Goal: Transaction & Acquisition: Purchase product/service

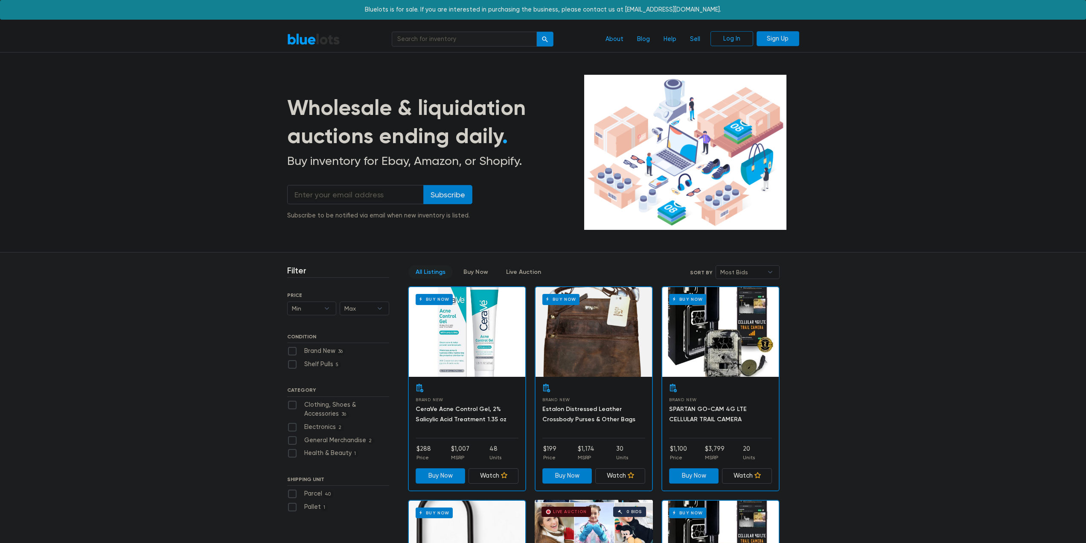
click at [435, 38] on input "search" at bounding box center [464, 39] width 145 height 15
type input "pokemon"
click at [537, 32] on button "submit" at bounding box center [545, 39] width 17 height 15
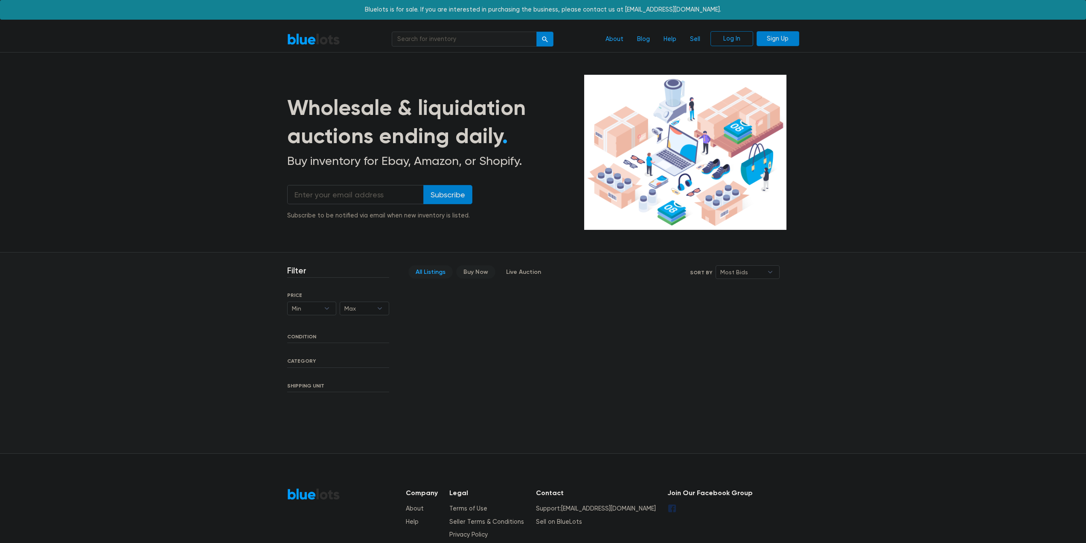
click at [474, 273] on link "Buy Now" at bounding box center [475, 271] width 39 height 13
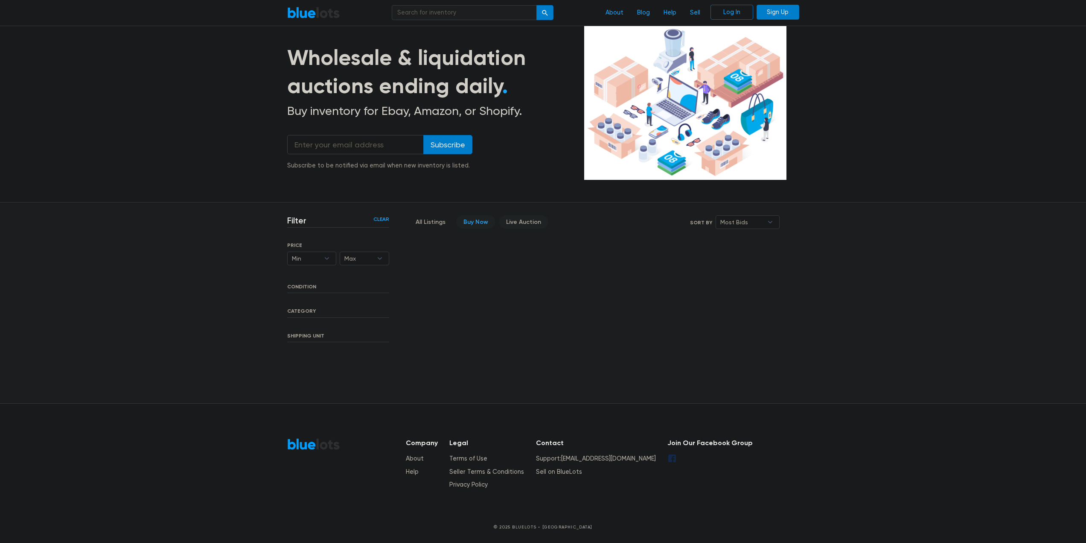
click at [516, 221] on link "Live Auction" at bounding box center [524, 221] width 50 height 13
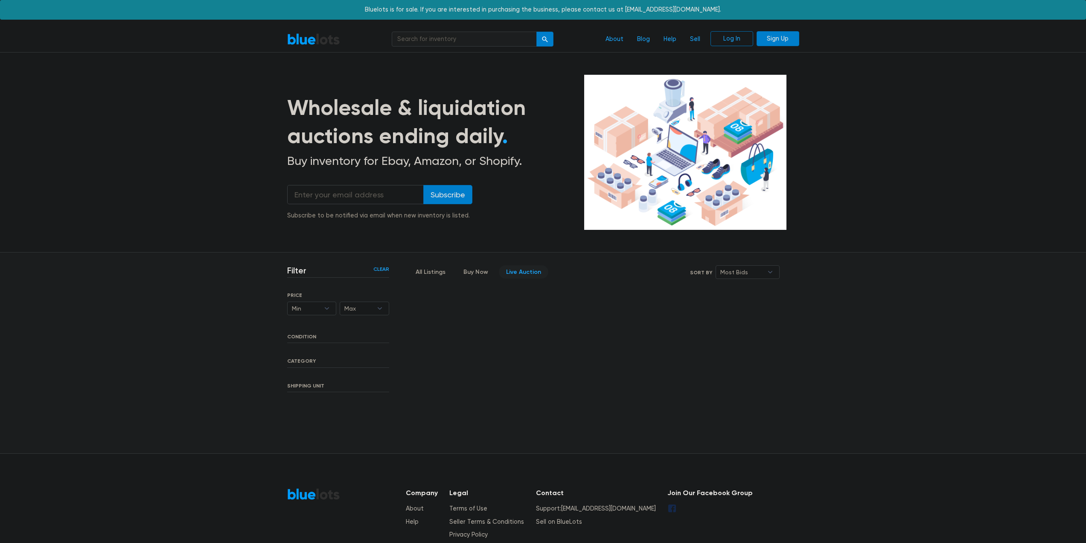
scroll to position [50, 0]
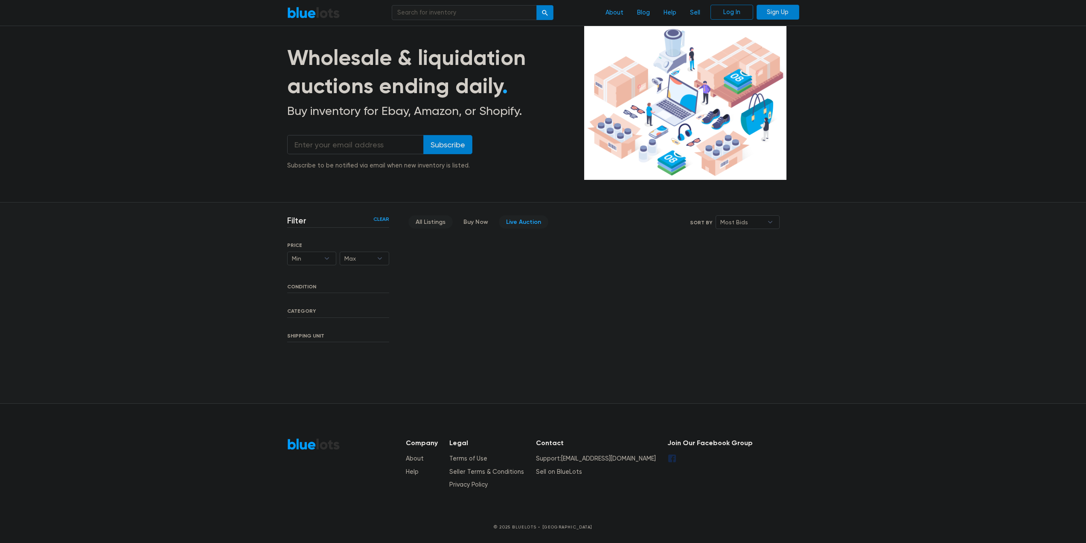
click at [437, 221] on link "All Listings" at bounding box center [430, 221] width 44 height 13
